Goal: Ask a question: Seek information or help from site administrators or community

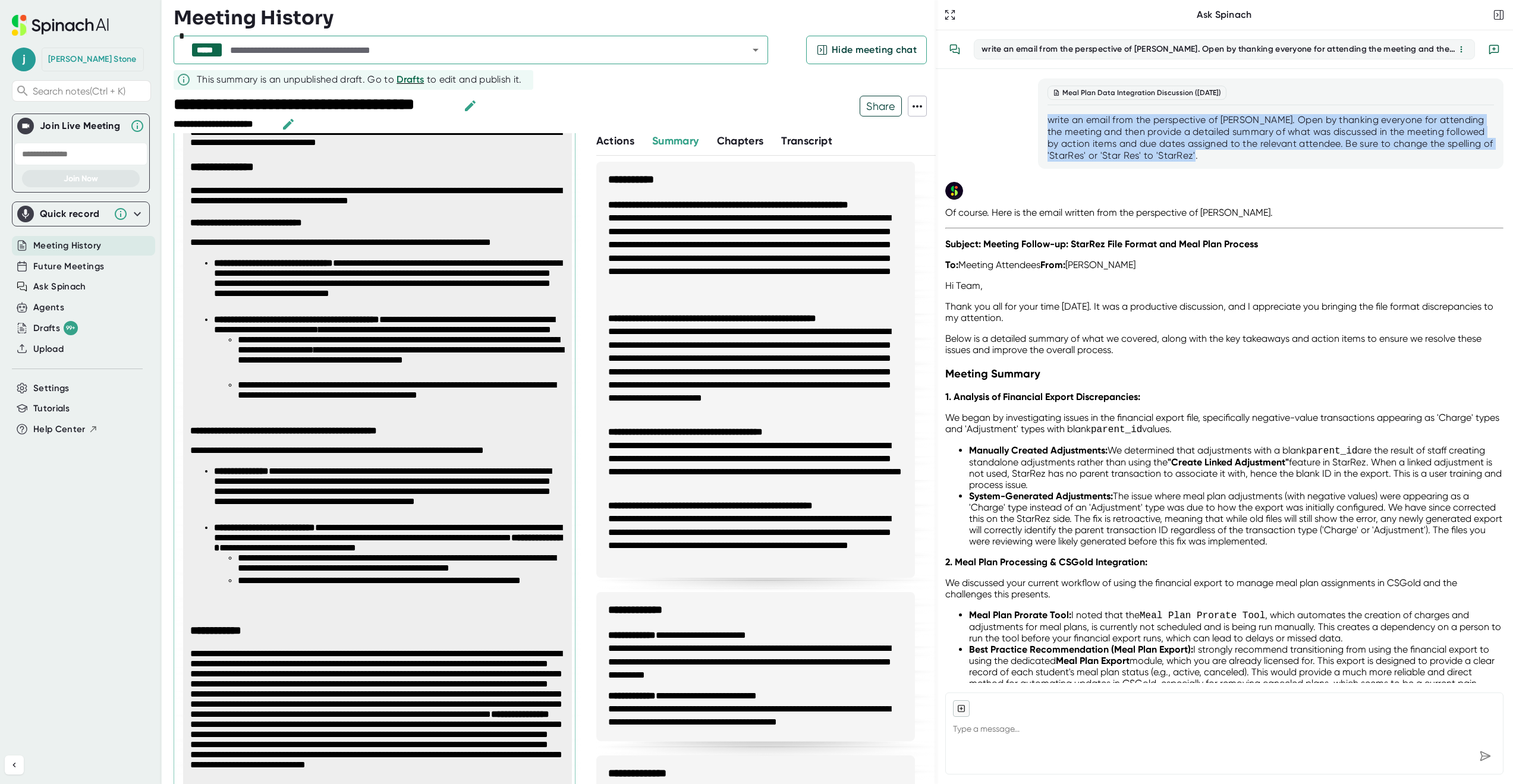
drag, startPoint x: 1250, startPoint y: 156, endPoint x: 1045, endPoint y: 114, distance: 209.3
click at [1045, 114] on div "Meal Plan Data Integration Discussion ([DATE]) write an email from the perspect…" at bounding box center [1270, 123] width 466 height 90
copy div "write an email from the perspective of [PERSON_NAME]. Open by thanking everyone…"
click at [283, 58] on input "text" at bounding box center [479, 50] width 502 height 17
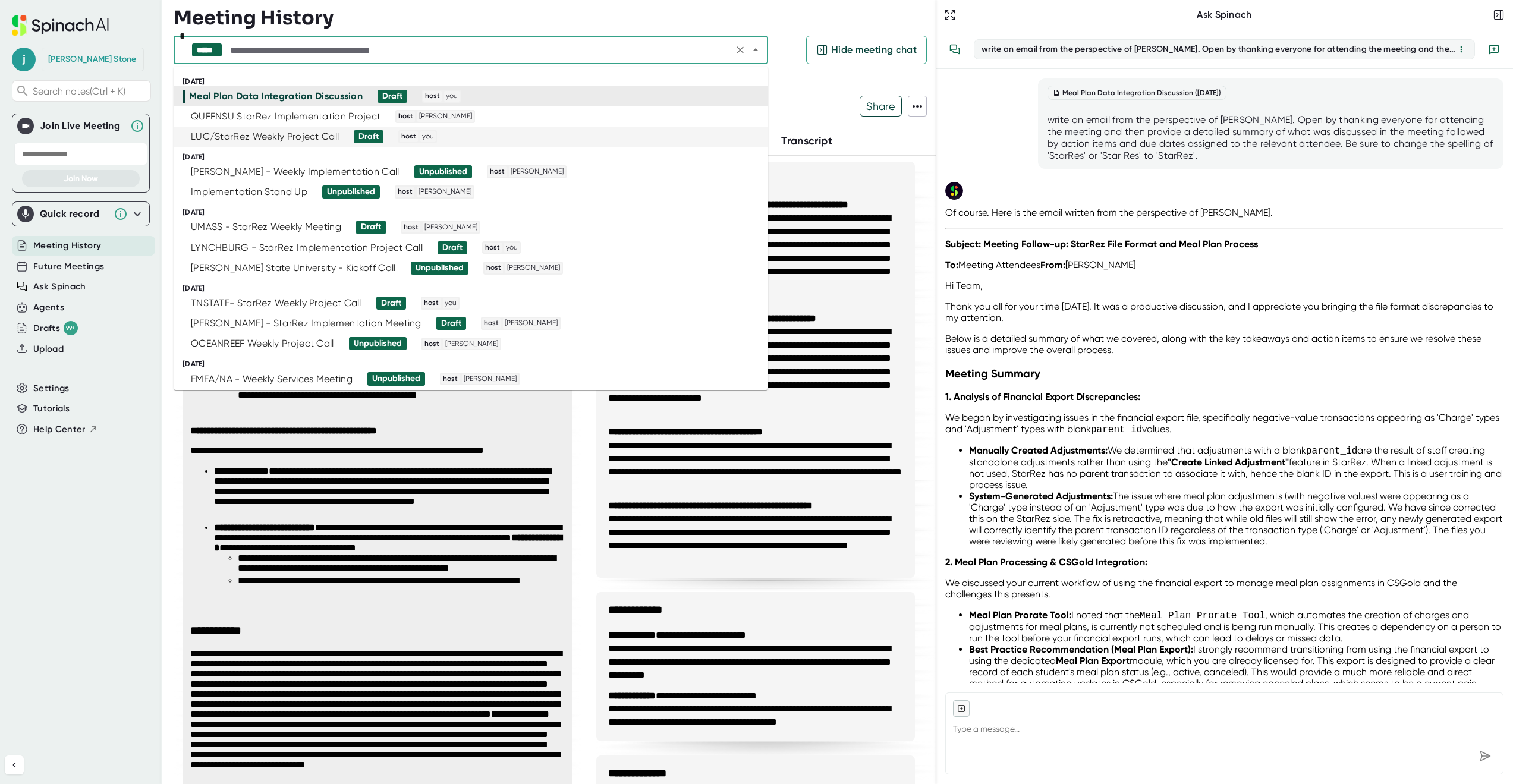
click at [258, 132] on div "LUC/StarRez Weekly Project Call" at bounding box center [265, 136] width 148 height 12
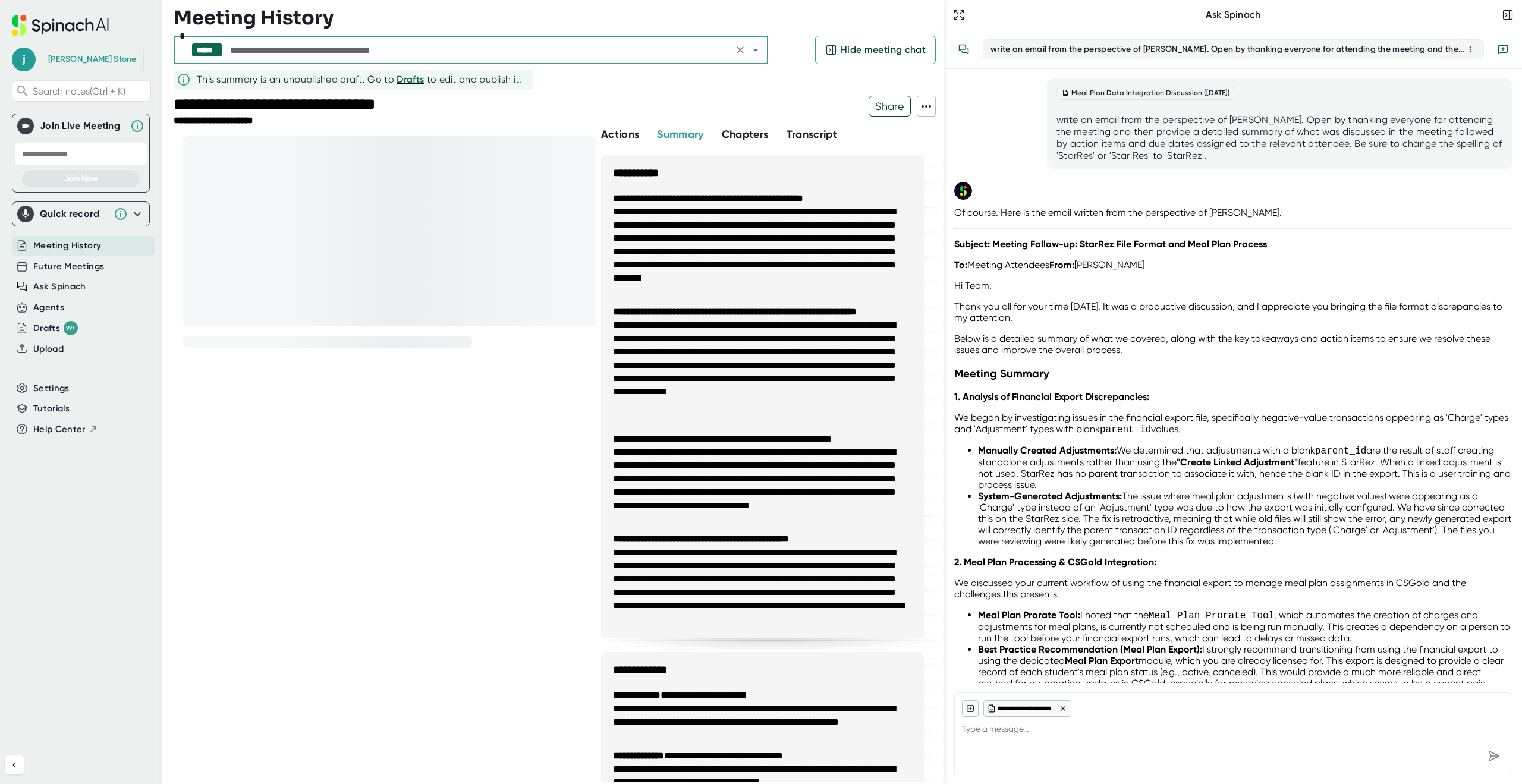
click at [1005, 729] on textarea at bounding box center [1233, 731] width 543 height 29
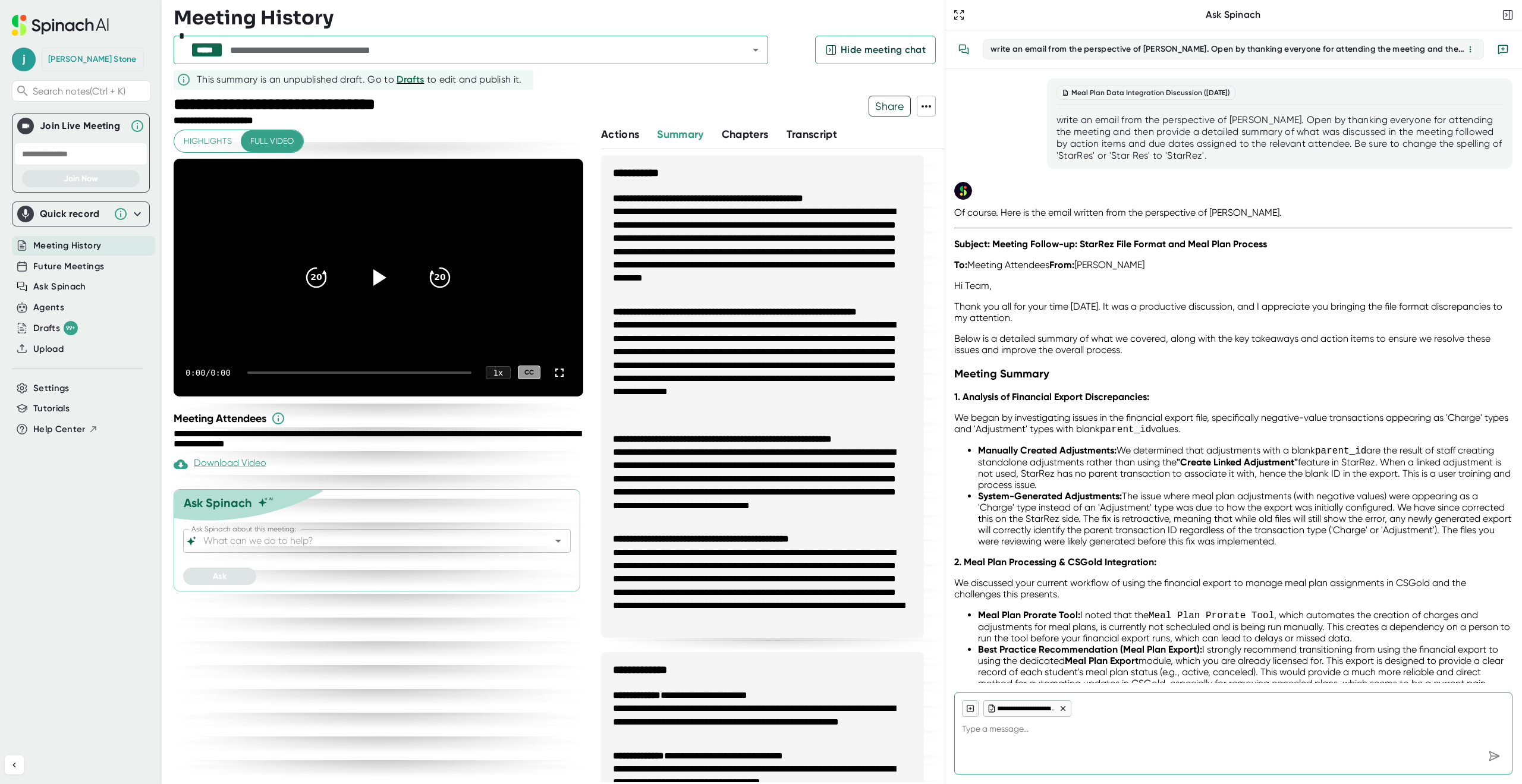
paste textarea "write an email from the perspective of [PERSON_NAME]. Open by thanking everyone…"
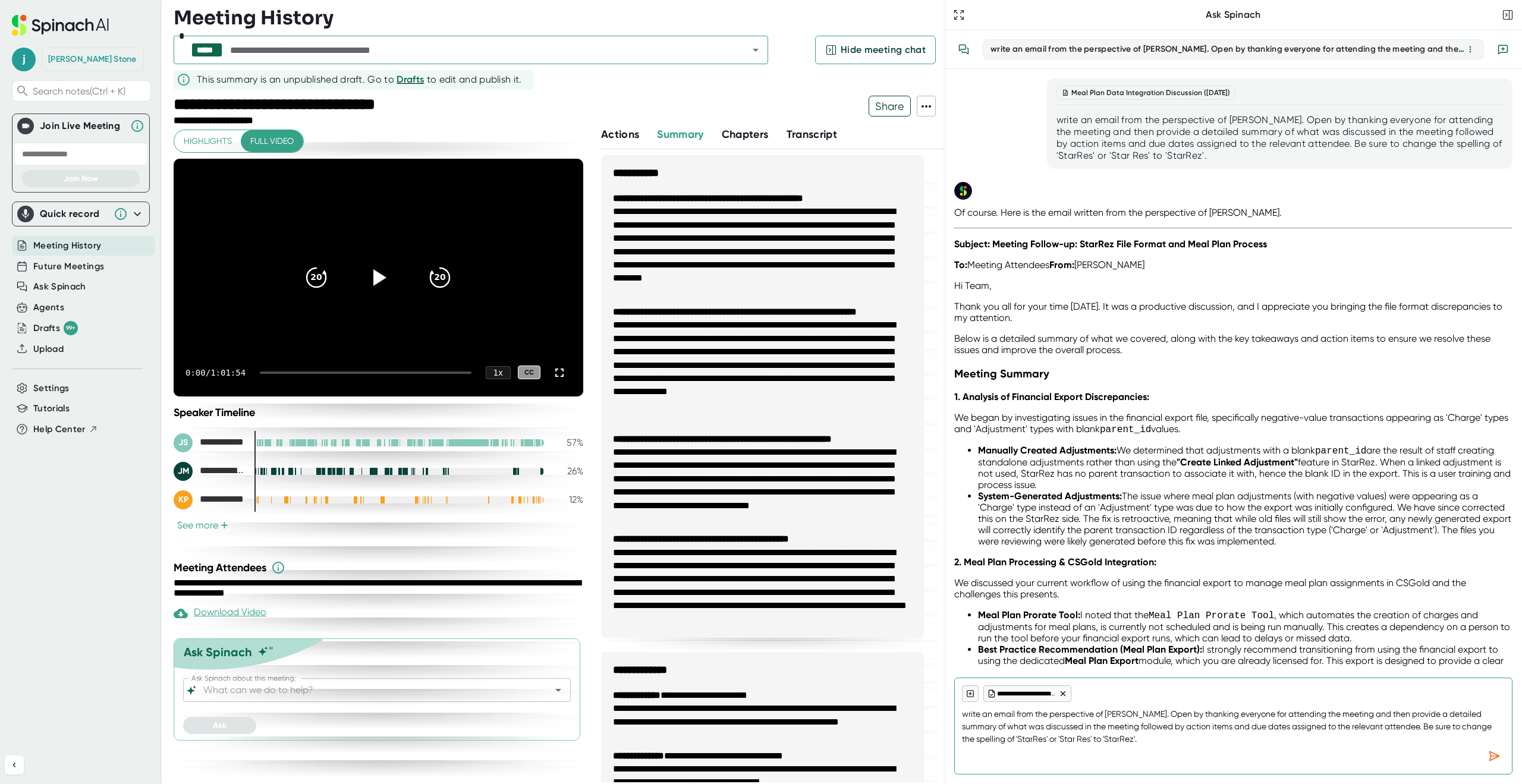
type textarea "write an email from the perspective of [PERSON_NAME]. Open by thanking everyone…"
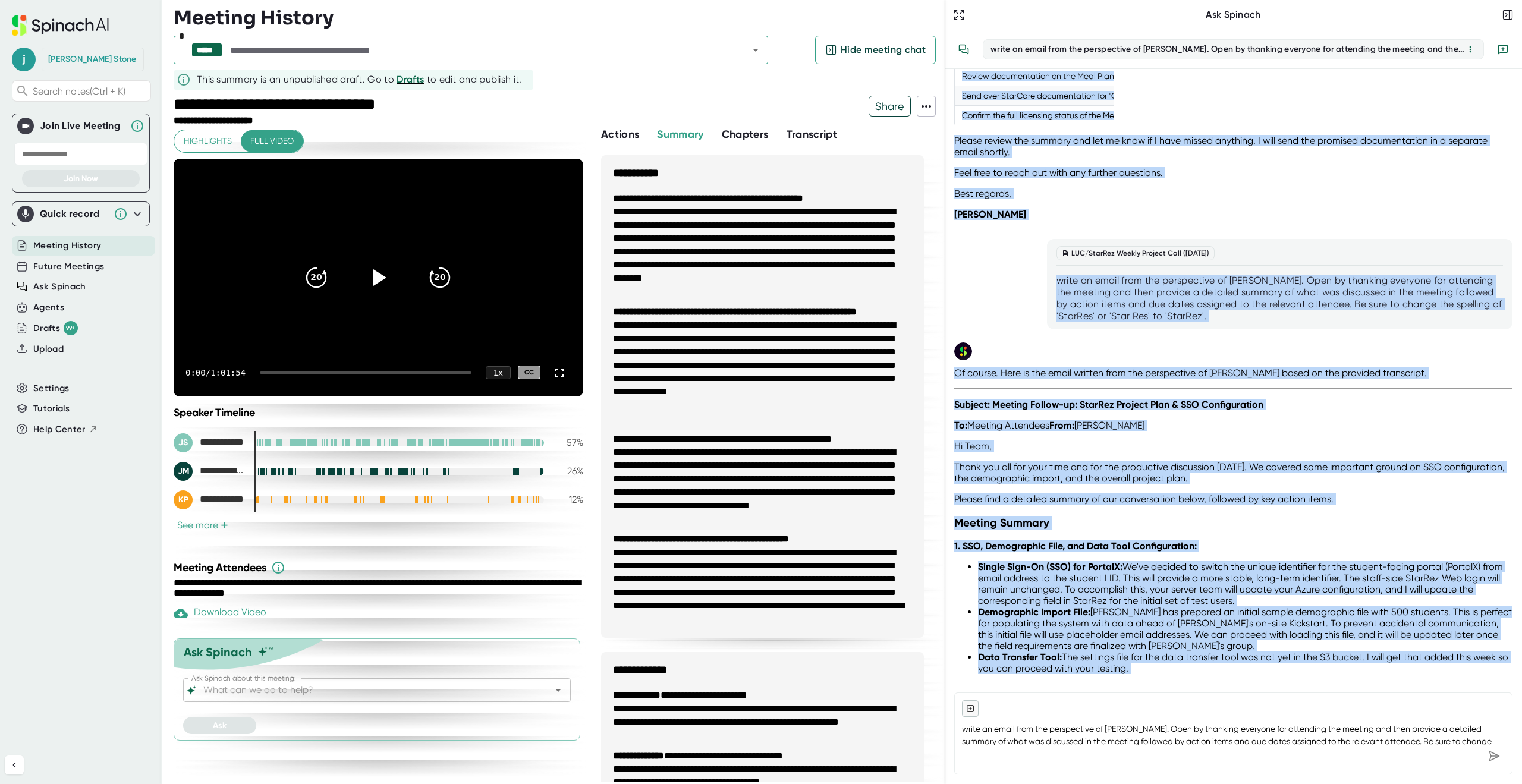
scroll to position [775, 0]
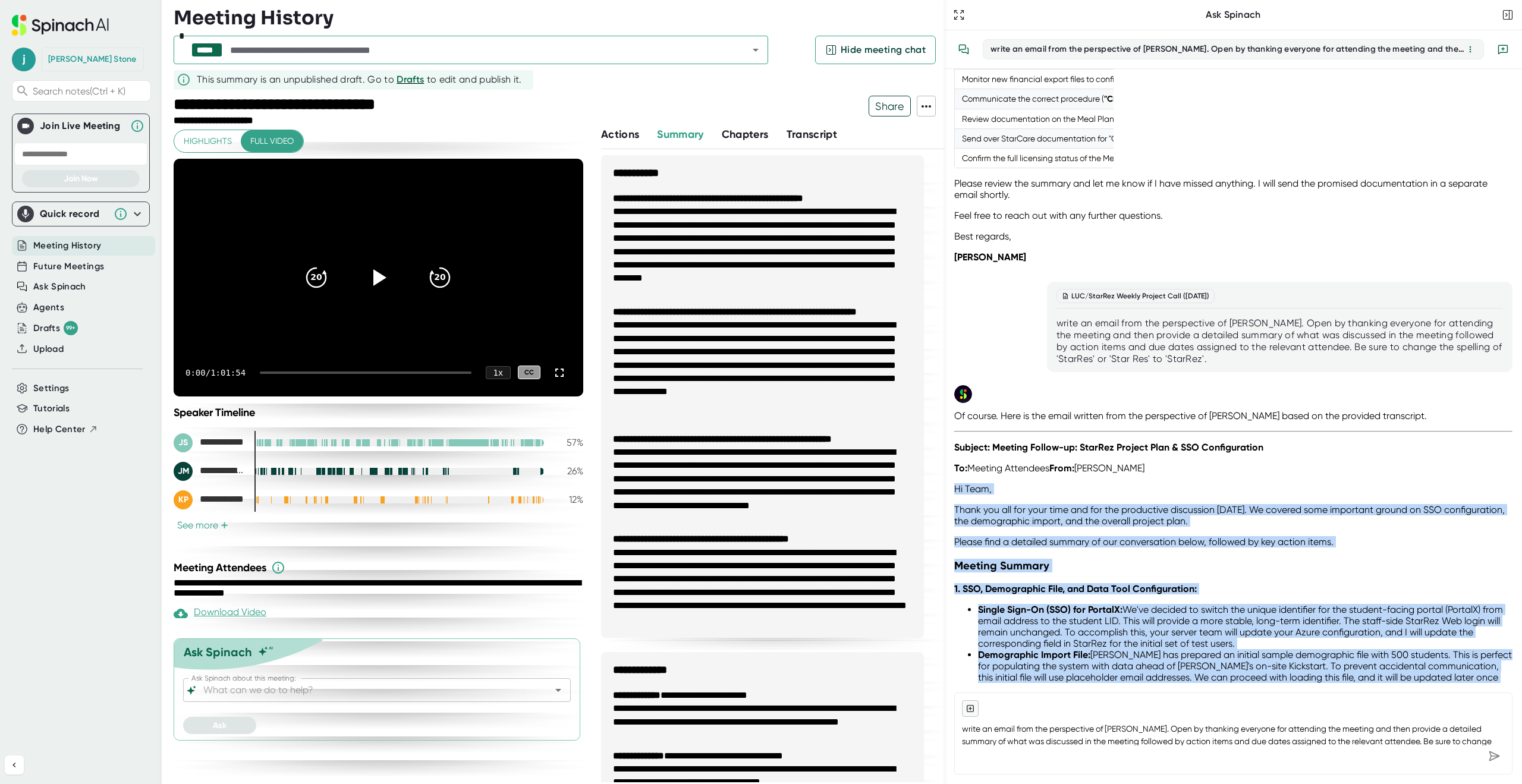
drag, startPoint x: 1045, startPoint y: 654, endPoint x: 949, endPoint y: 488, distance: 191.8
click at [949, 488] on div "Meal Plan Data Integration Discussion ([DATE]) write an email from the perspect…" at bounding box center [1233, 376] width 577 height 614
copy div "Hi Team, Thank you all for your time and for the productive discussion [DATE]. …"
